Goal: Information Seeking & Learning: Check status

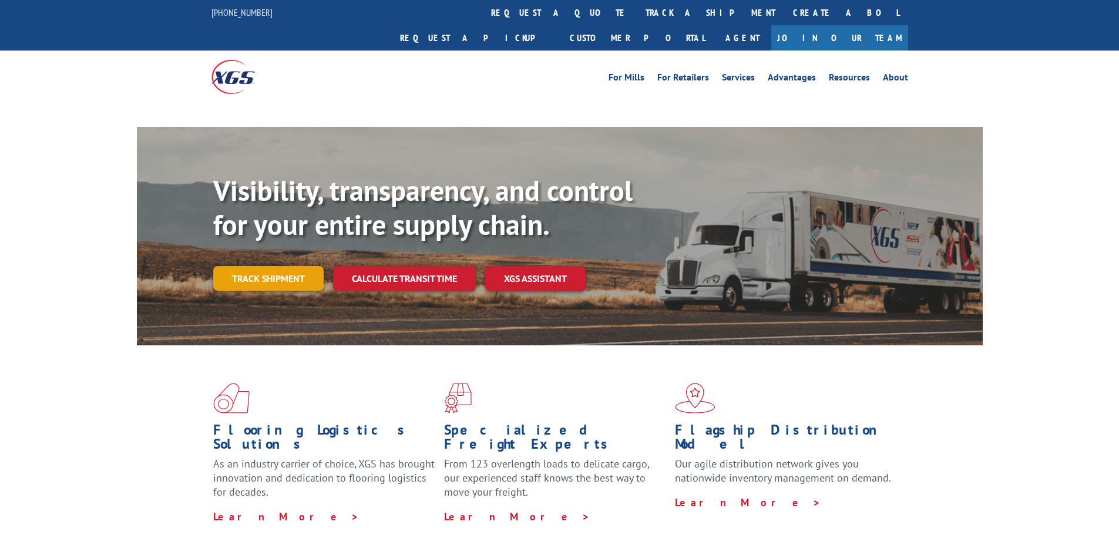
click at [274, 266] on link "Track shipment" at bounding box center [268, 278] width 110 height 25
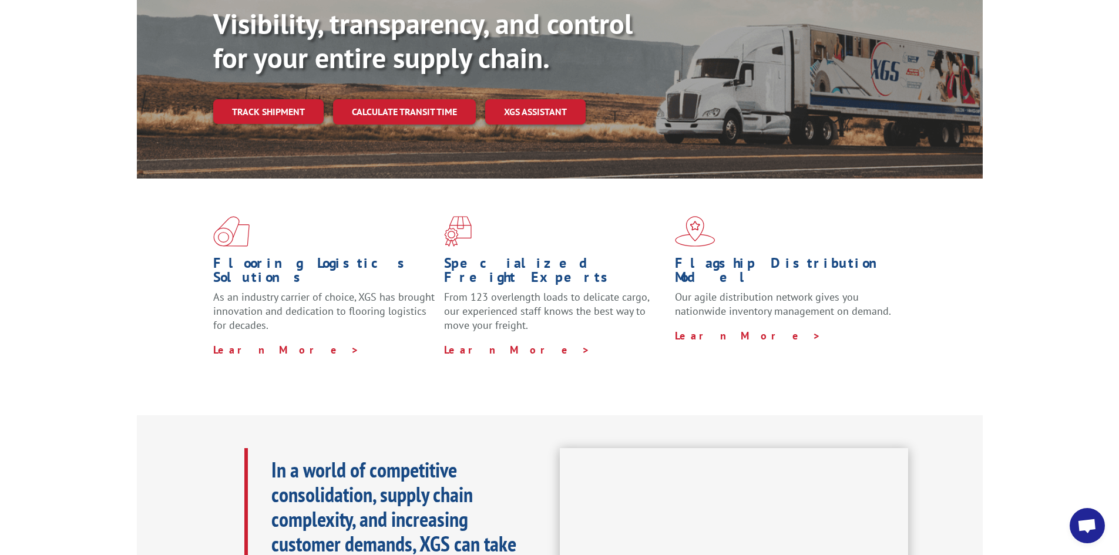
scroll to position [59, 0]
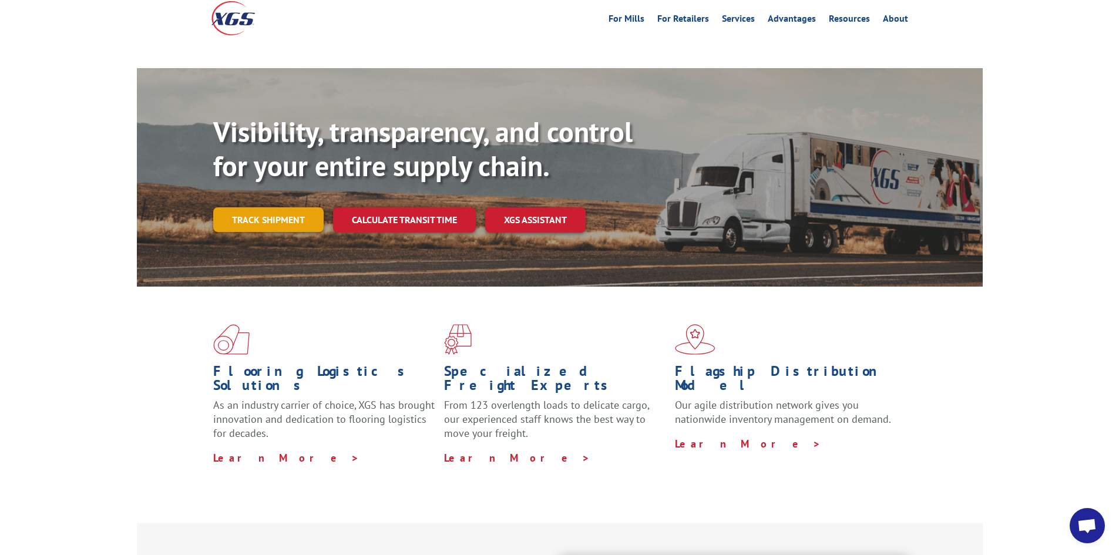
click at [290, 207] on link "Track shipment" at bounding box center [268, 219] width 110 height 25
click at [263, 207] on link "Track shipment" at bounding box center [268, 219] width 110 height 25
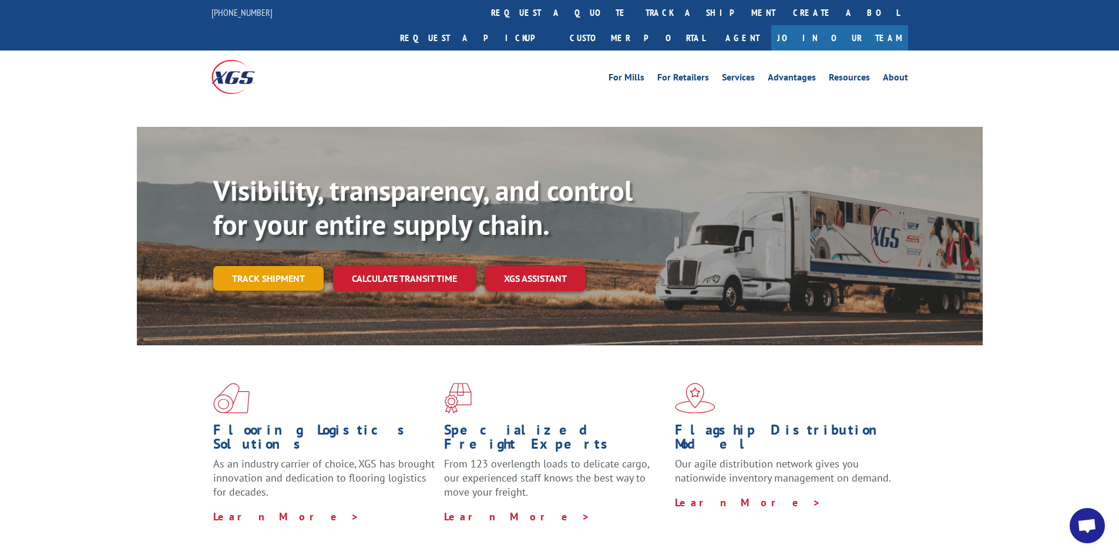
click at [262, 266] on link "Track shipment" at bounding box center [268, 278] width 110 height 25
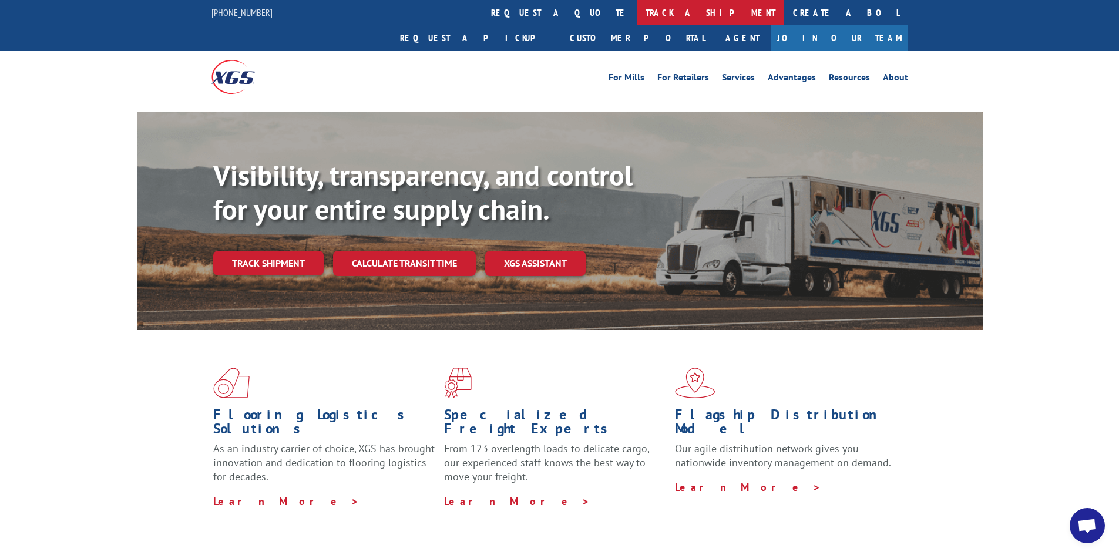
click at [637, 8] on link "track a shipment" at bounding box center [710, 12] width 147 height 25
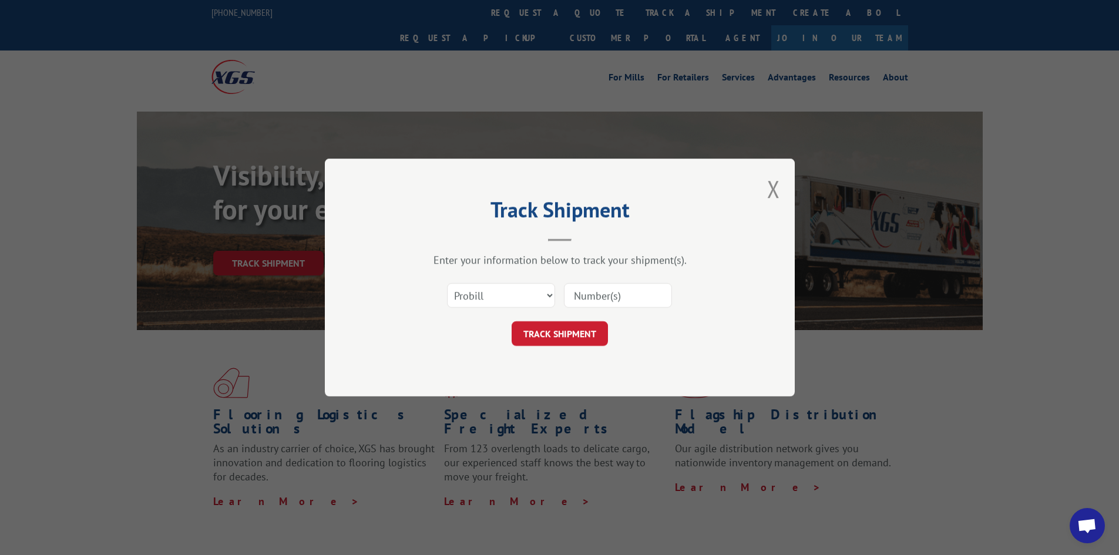
click at [612, 306] on input at bounding box center [618, 295] width 108 height 25
type input "17604843"
click at [553, 335] on button "TRACK SHIPMENT" at bounding box center [560, 333] width 96 height 25
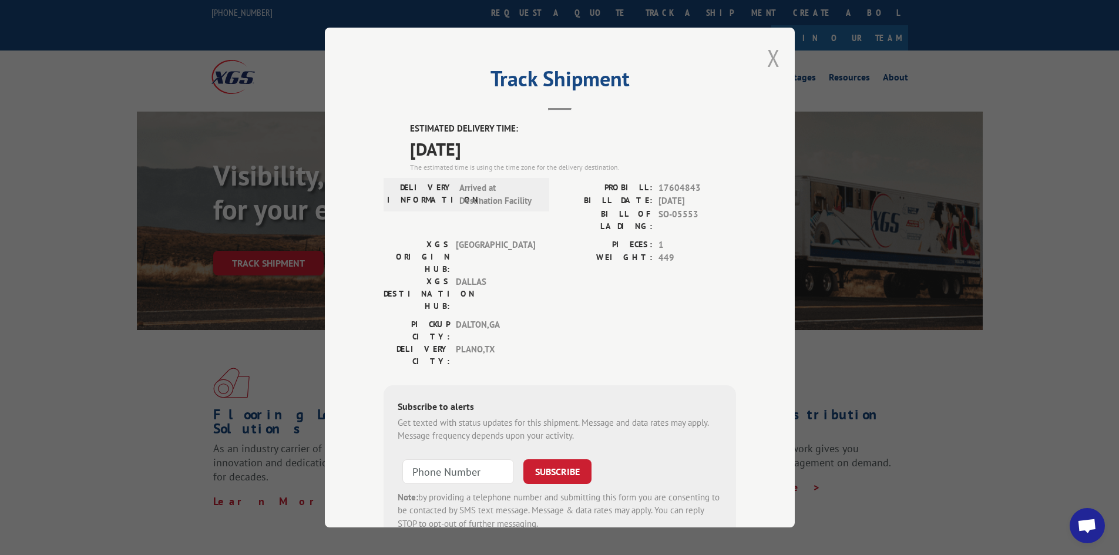
click at [767, 55] on button "Close modal" at bounding box center [773, 57] width 13 height 31
